Goal: Transaction & Acquisition: Book appointment/travel/reservation

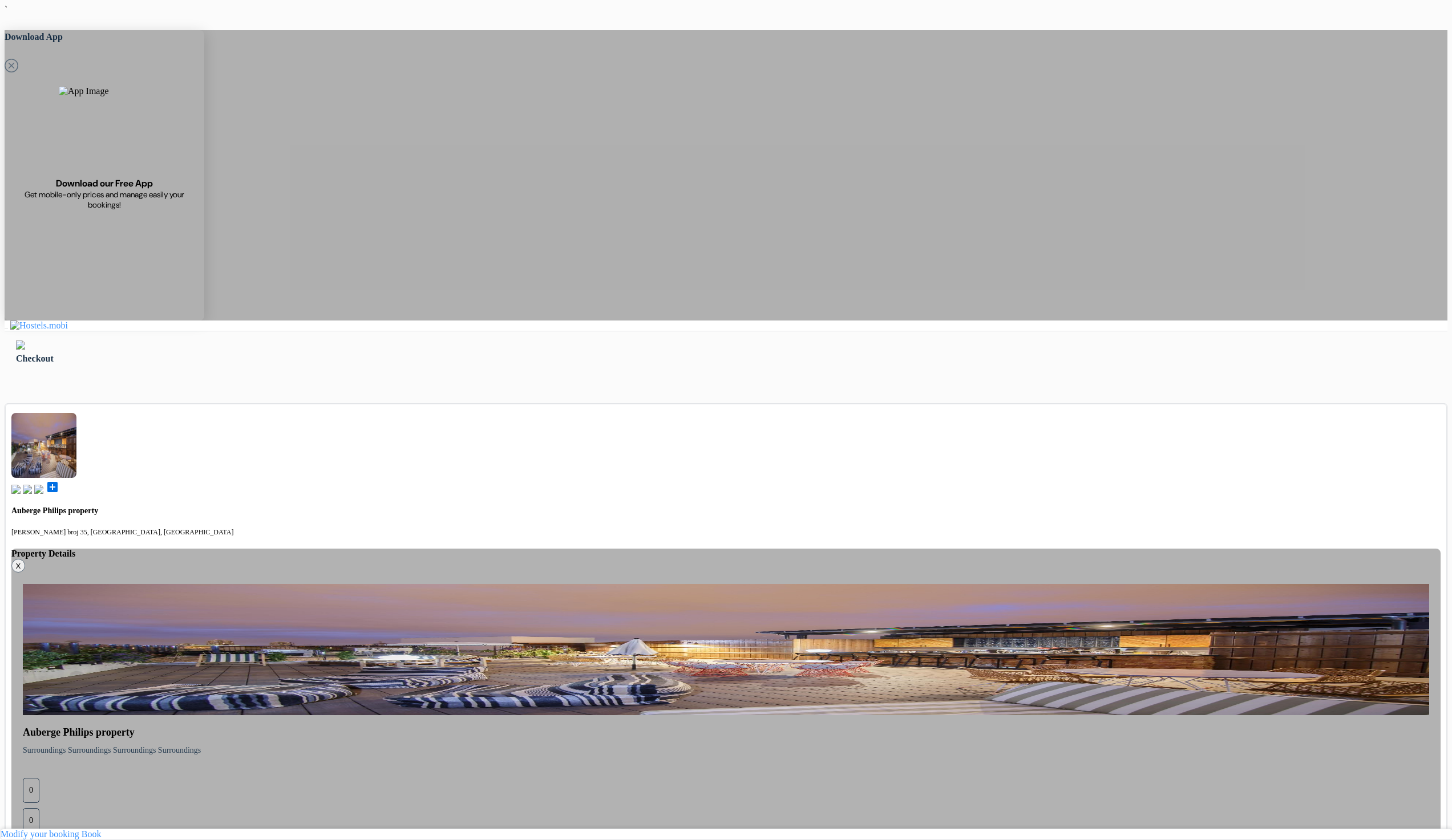
type input "77 123 123"
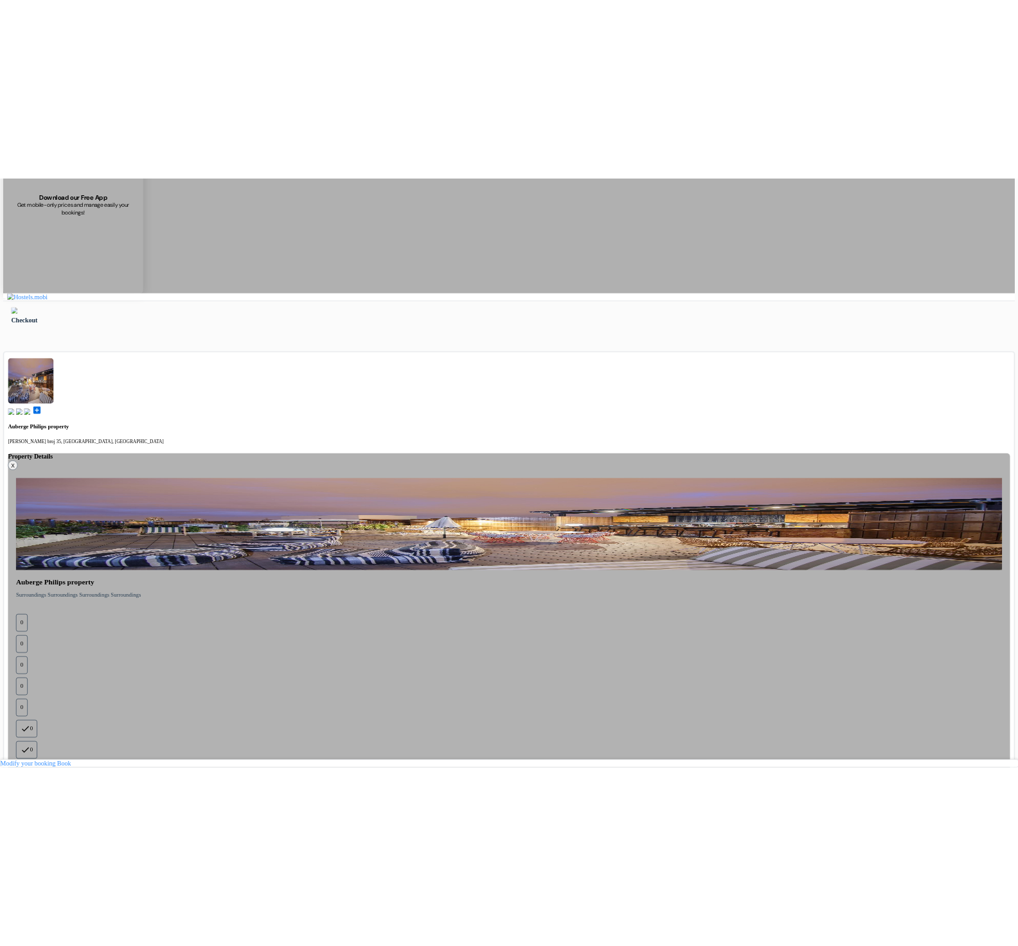
scroll to position [177, 0]
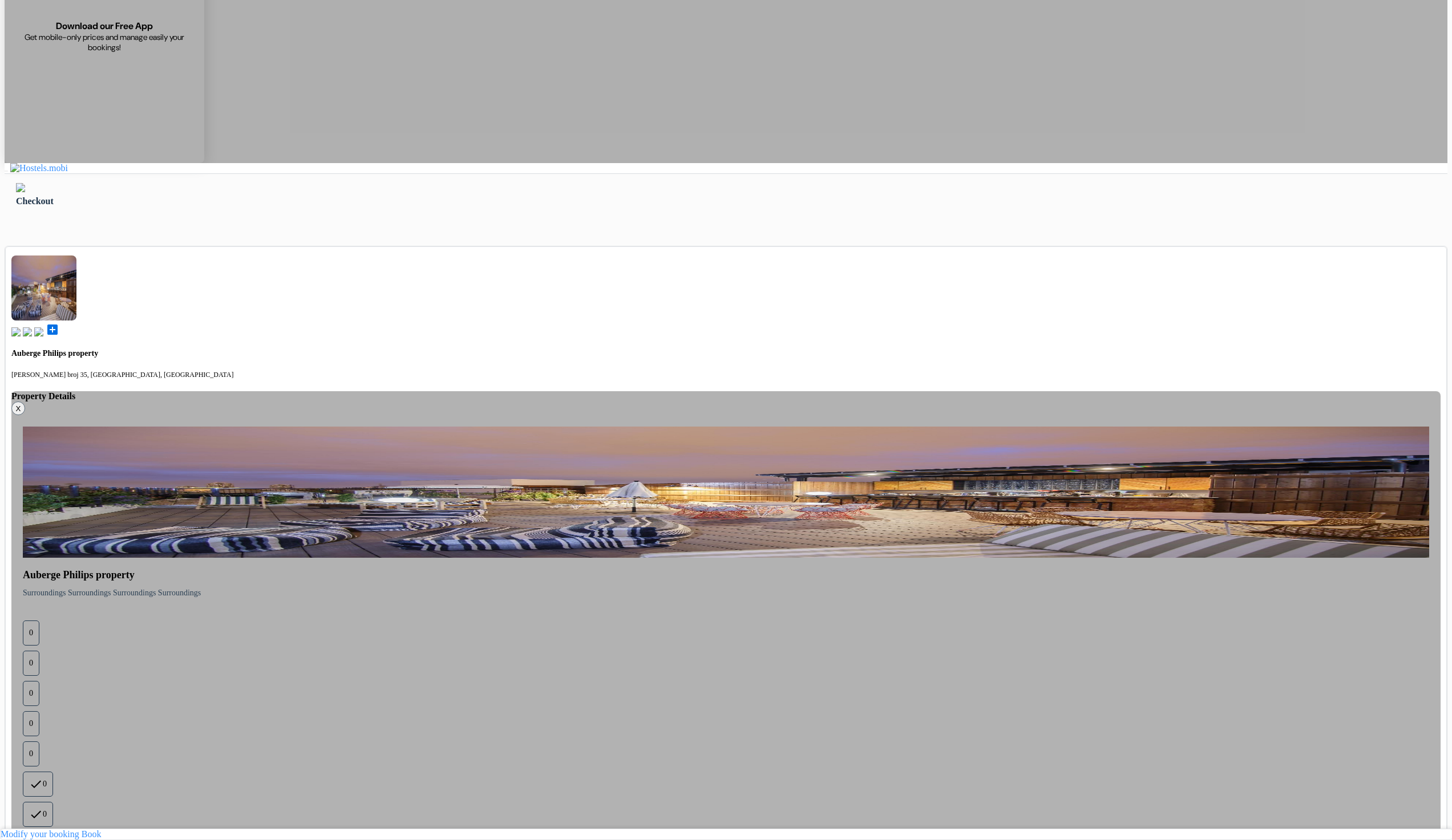
select select "2028"
select select "5"
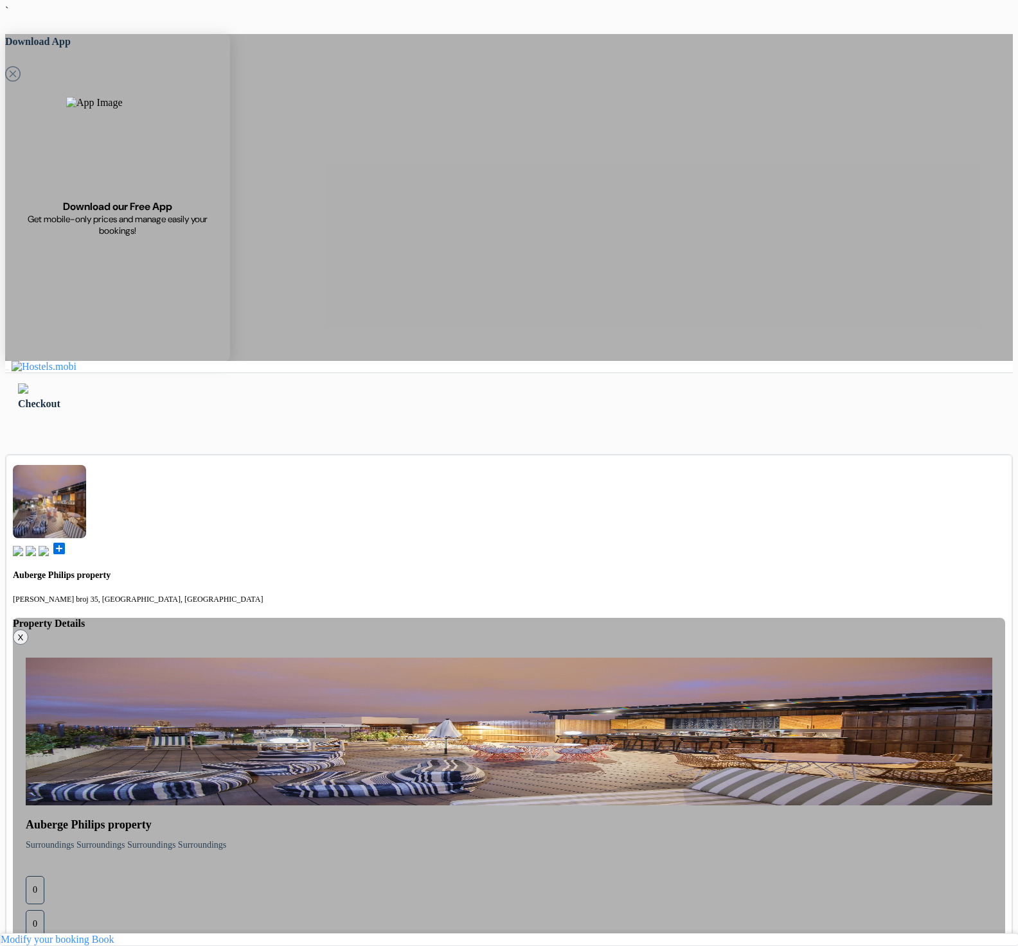
type input "77 123 123"
select select "3"
select select "10"
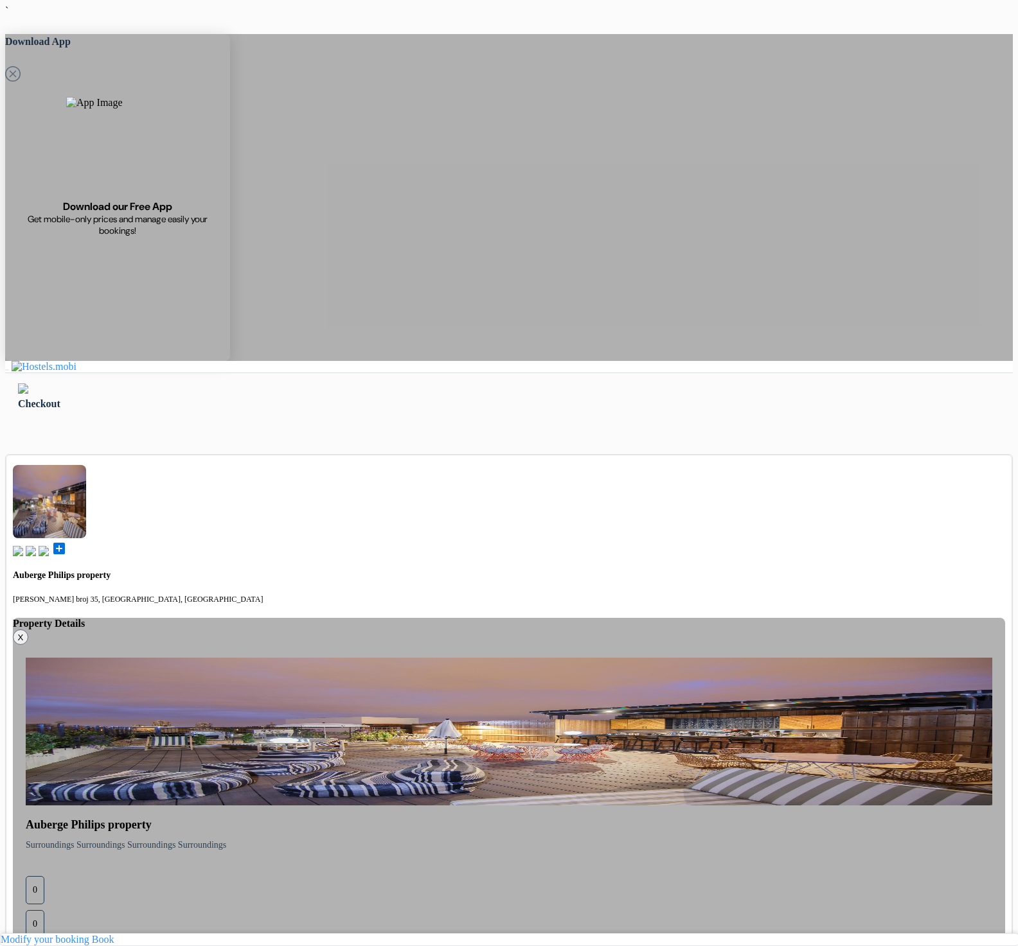
select select "05"
select select "2030"
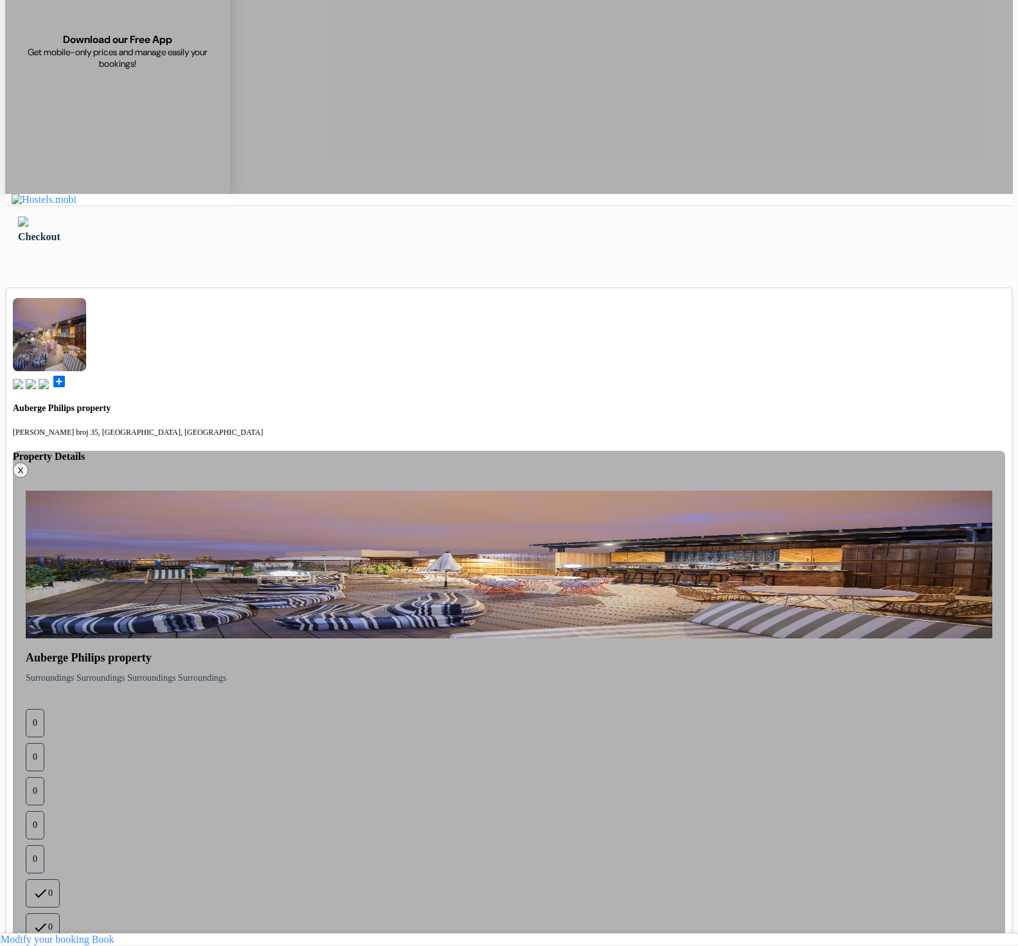
scroll to position [172, 0]
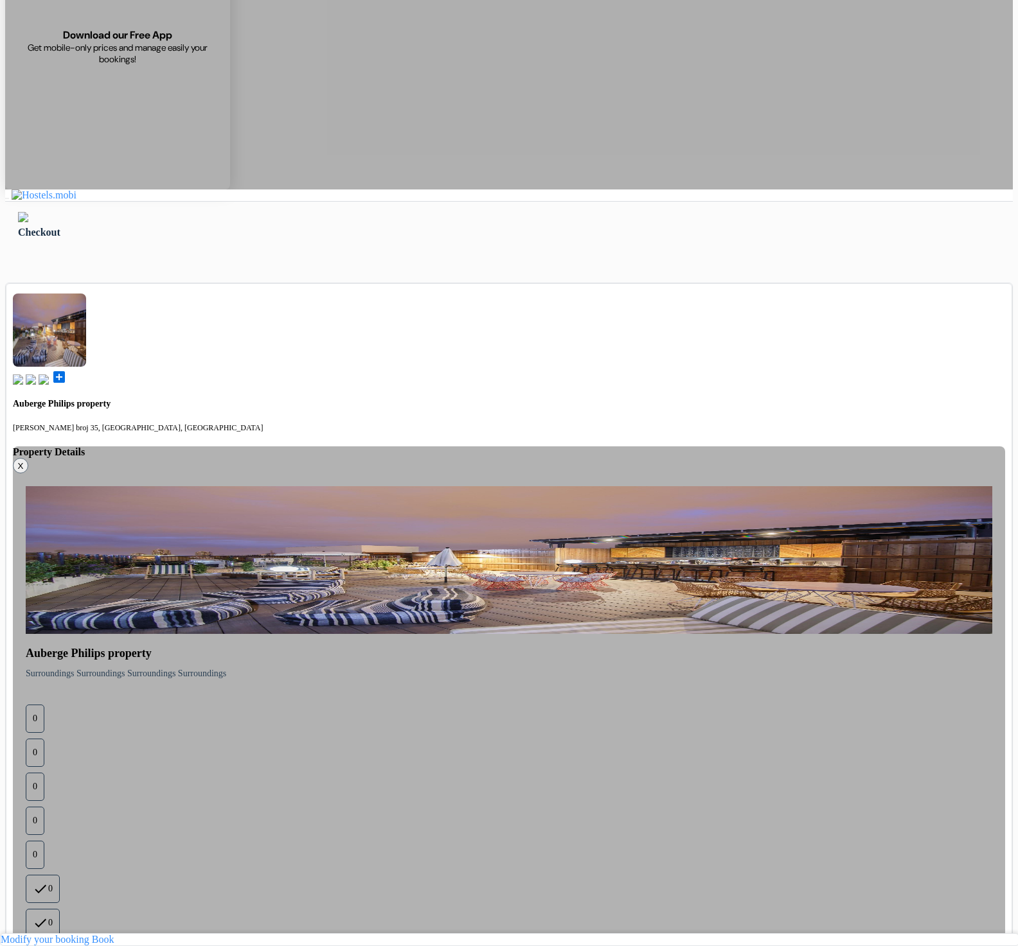
drag, startPoint x: 793, startPoint y: 436, endPoint x: 770, endPoint y: 435, distance: 23.1
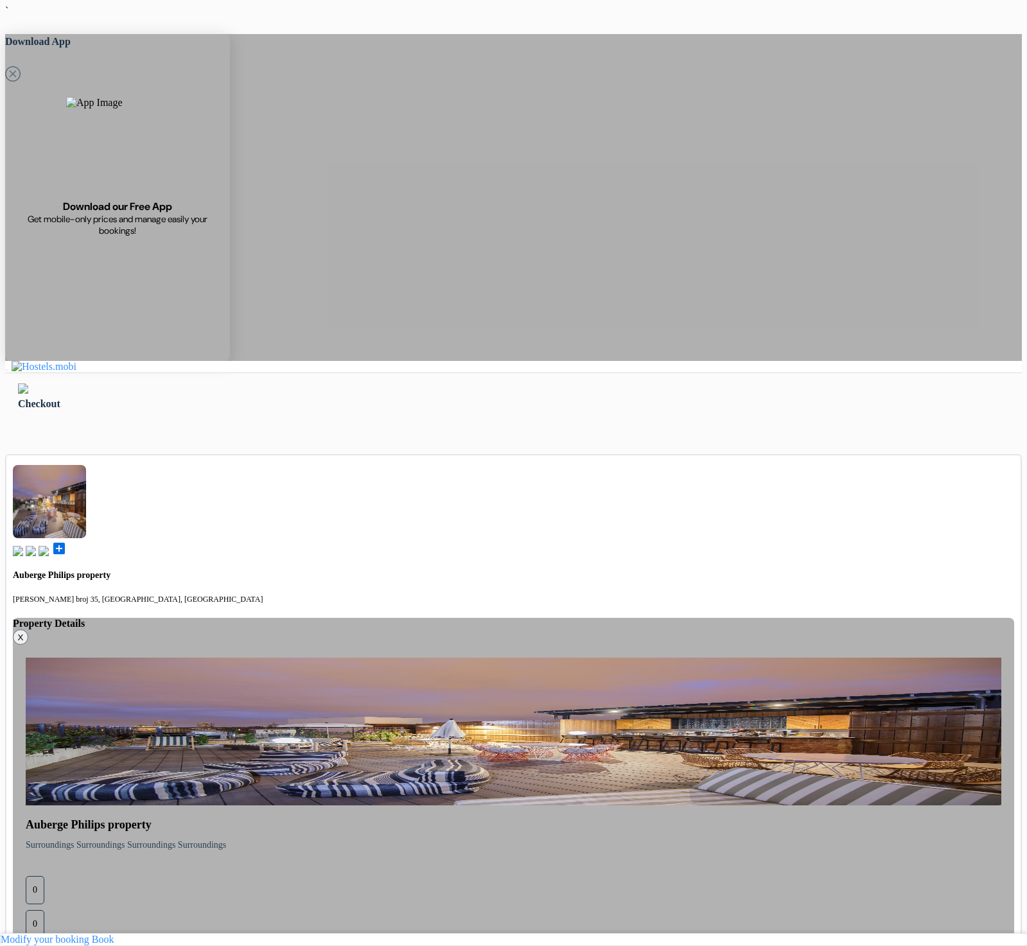
type input "77 123 123"
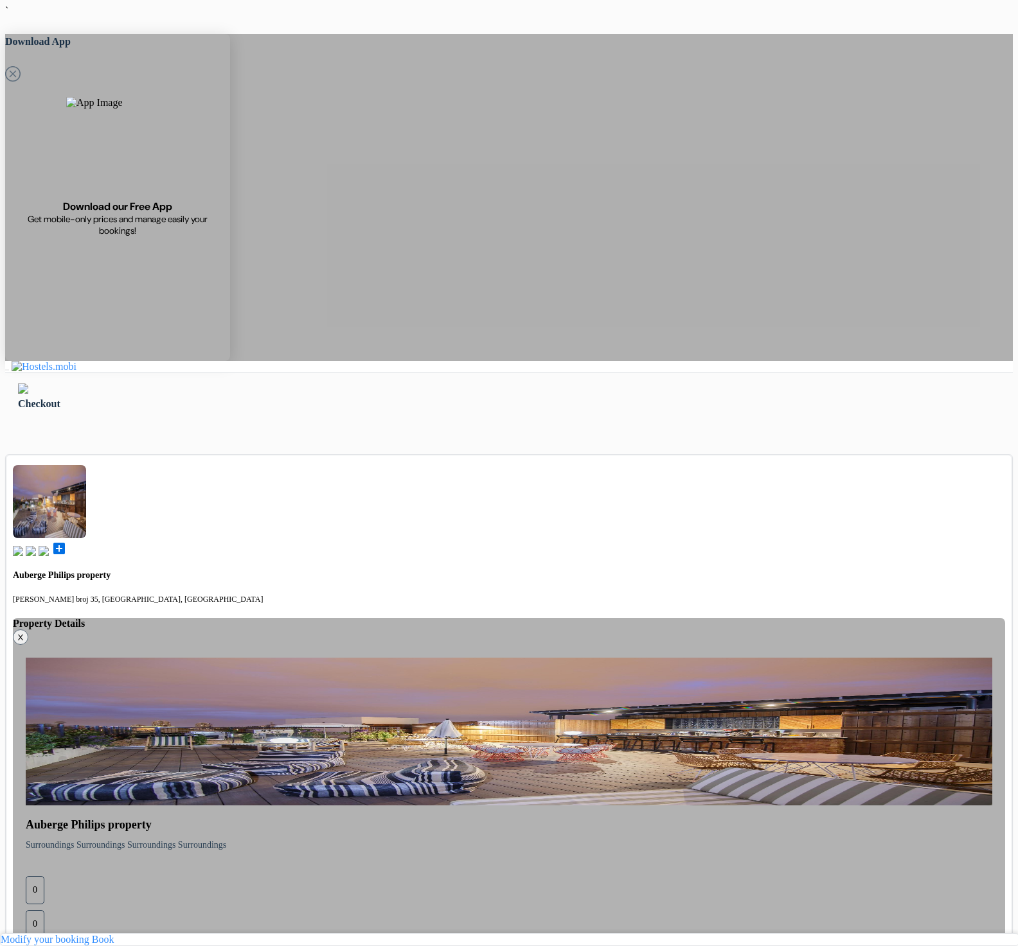
select select "3"
select select "4"
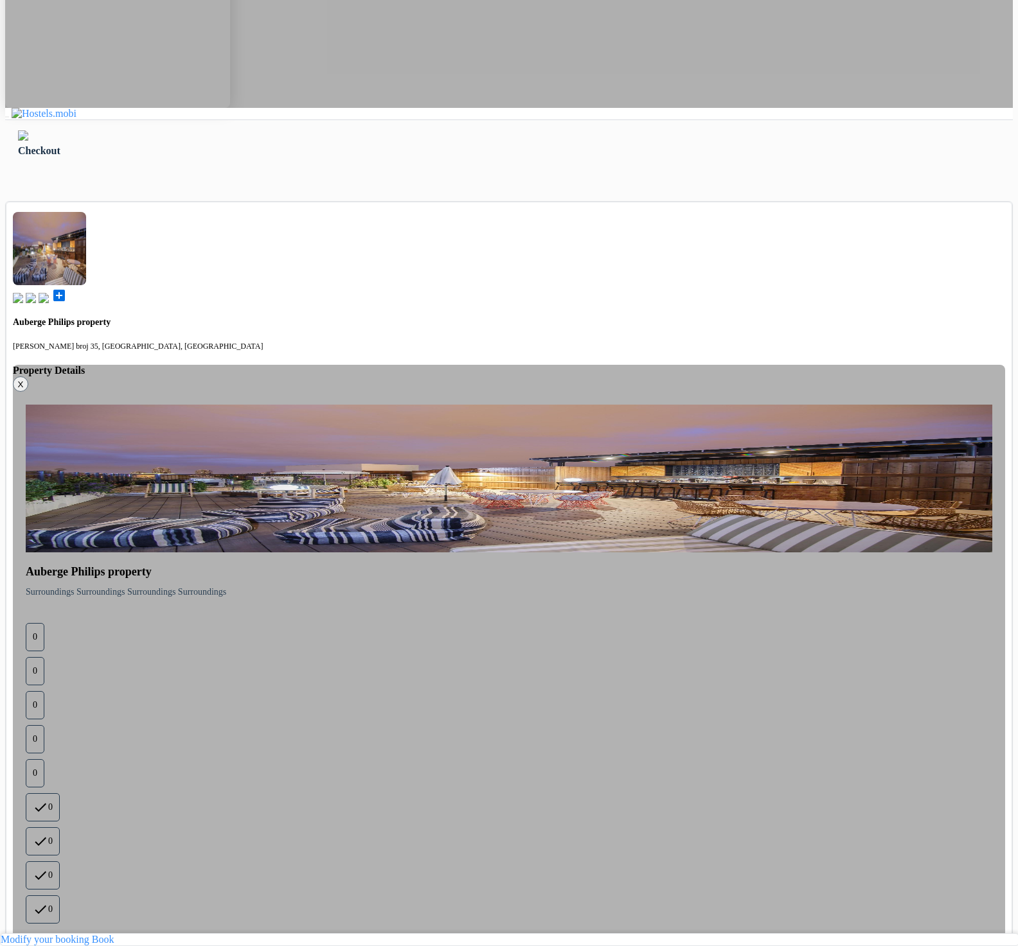
scroll to position [287, 0]
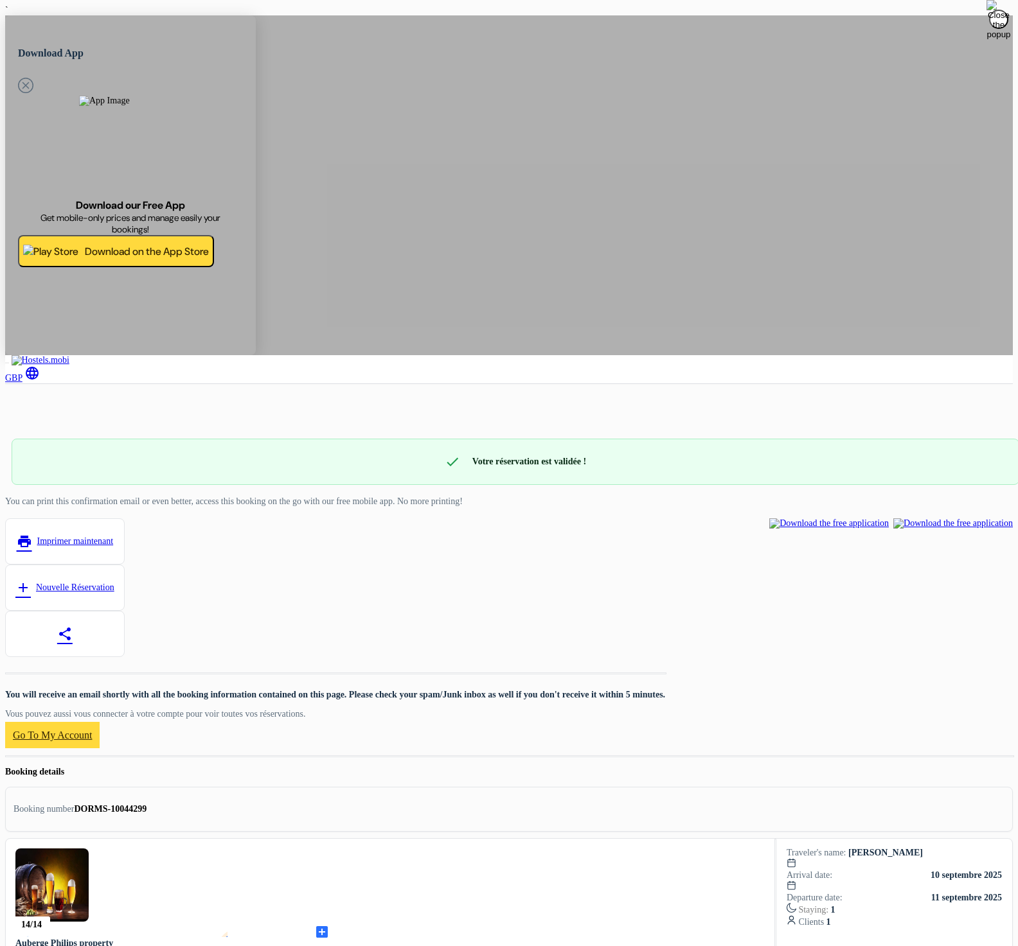
scroll to position [463, 0]
